Goal: Task Accomplishment & Management: Use online tool/utility

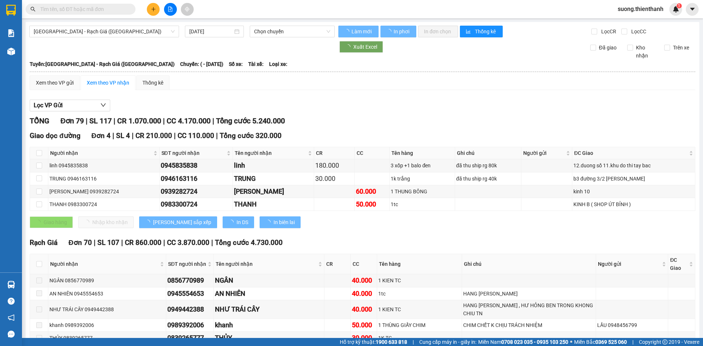
type input "[DATE]"
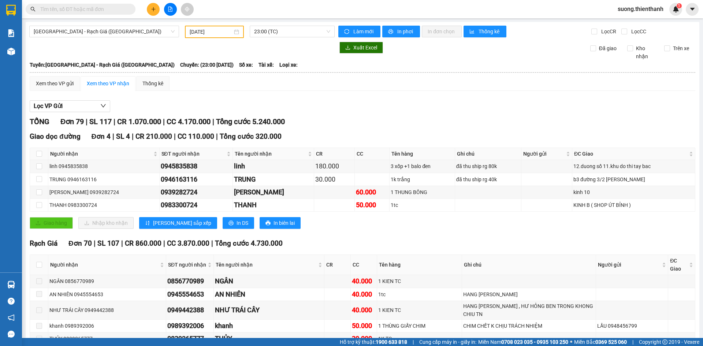
paste input "0949415805"
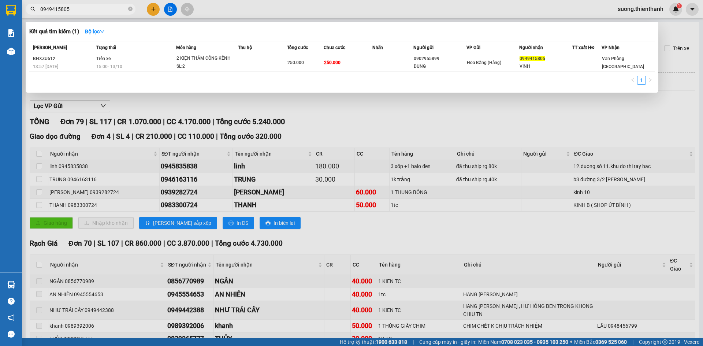
type input "0949415805"
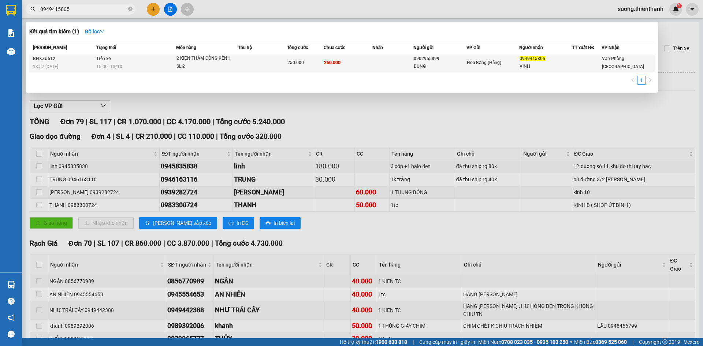
click at [83, 59] on div "BHXZU612" at bounding box center [63, 59] width 61 height 8
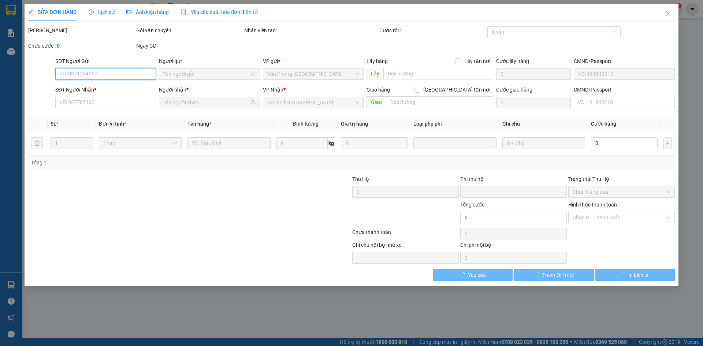
type input "0902955899"
type input "DUNG"
type input "0949415805"
type input "VINH"
type input "0"
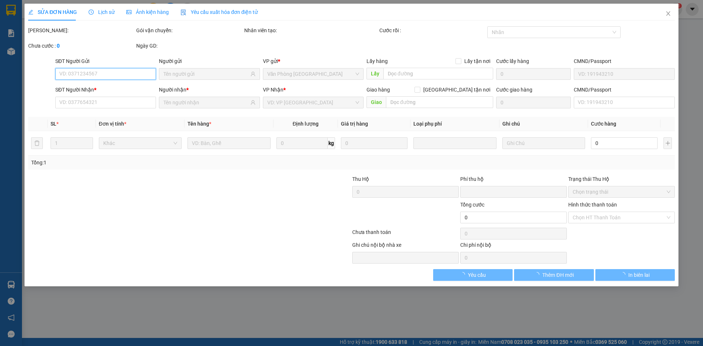
type input "250.000"
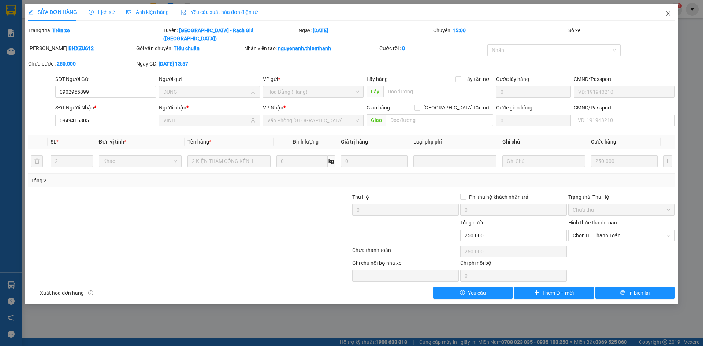
click at [665, 10] on span "Close" at bounding box center [668, 14] width 20 height 20
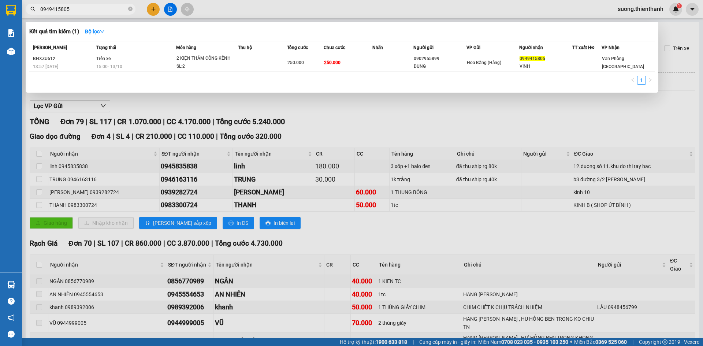
click at [86, 8] on input "0949415805" at bounding box center [83, 9] width 86 height 8
